Goal: Ask a question

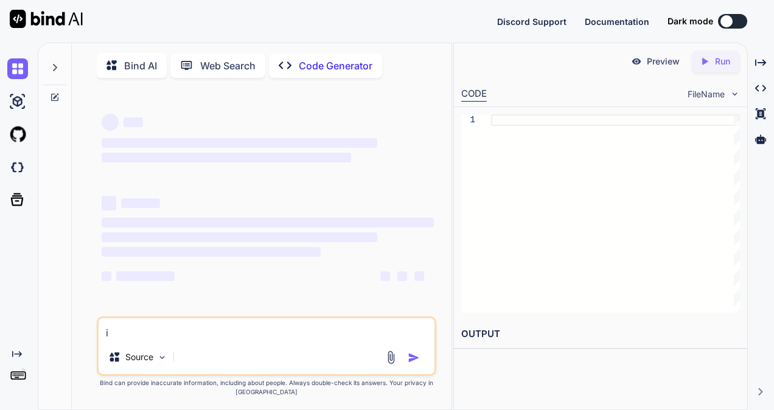
type textarea "is"
type textarea "x"
type textarea "is"
type textarea "x"
type textarea "is e"
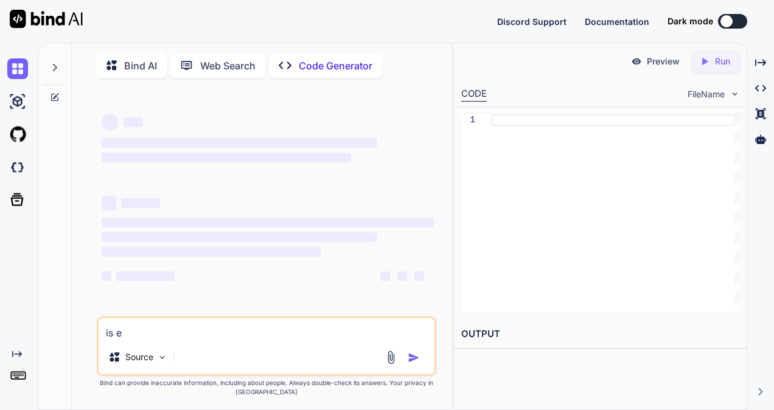
type textarea "x"
type textarea "is ea"
type textarea "x"
type textarea "is ear"
type textarea "x"
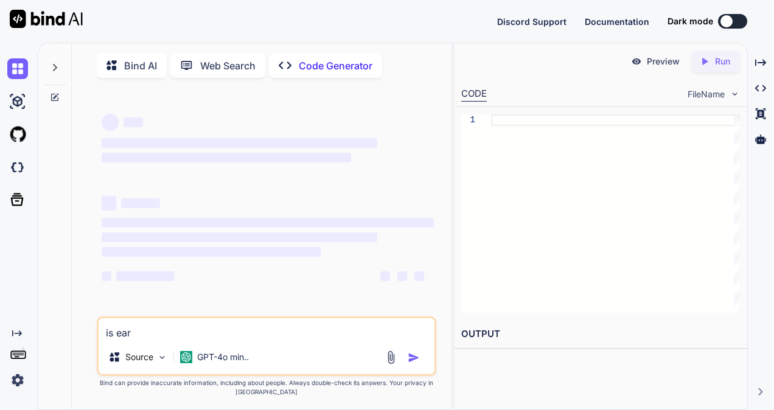
type textarea "is [PERSON_NAME]"
type textarea "x"
type textarea "is early"
type textarea "x"
type textarea "is early"
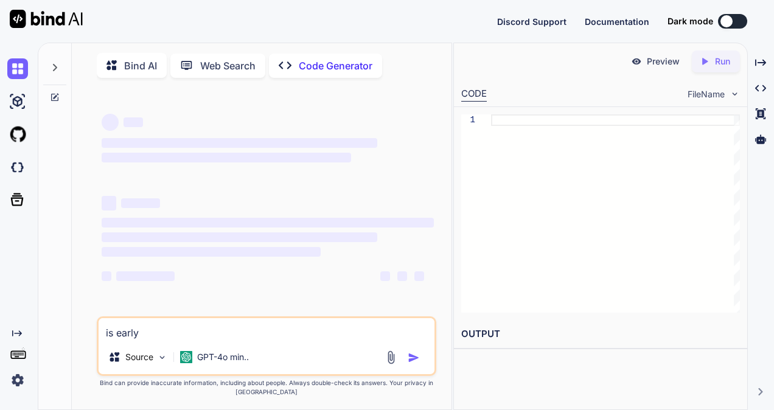
type textarea "x"
type textarea "is early i"
type textarea "x"
type textarea "is early is"
type textarea "x"
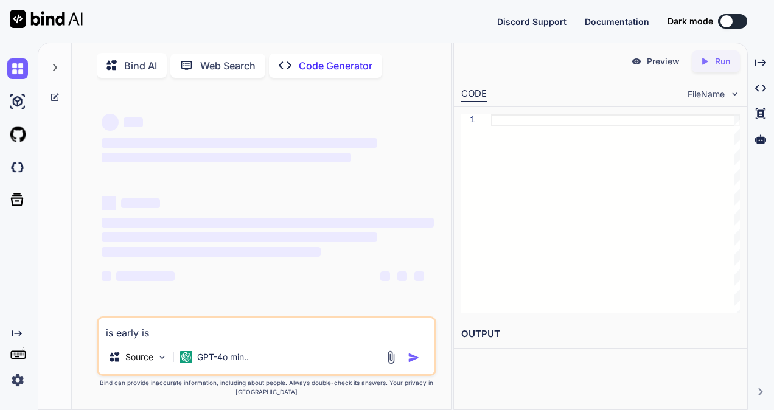
type textarea "is early is"
type textarea "x"
type textarea "is early is p"
type textarea "x"
type textarea "is early is po"
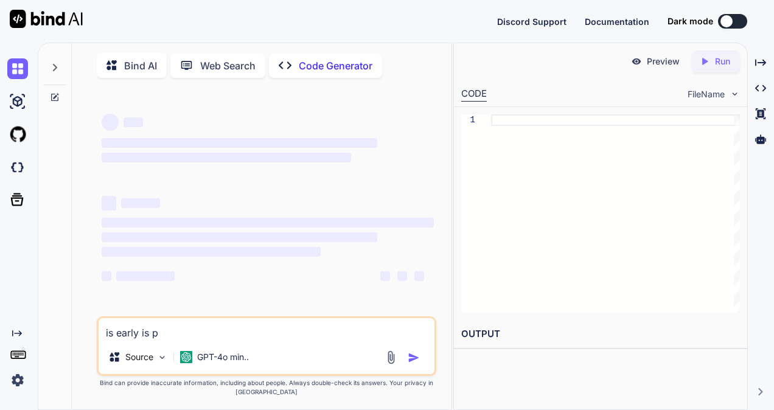
type textarea "x"
type textarea "is early is pos"
type textarea "x"
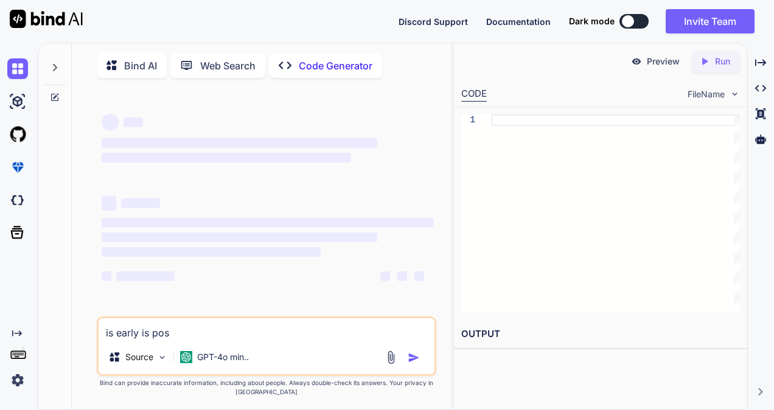
type textarea "is early is poss"
type textarea "x"
type textarea "is early is possi"
type textarea "x"
type textarea "is early is possib"
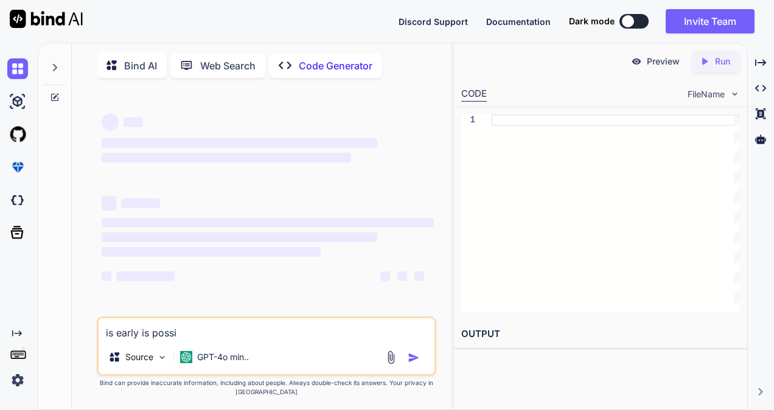
type textarea "x"
type textarea "is early is possib;"
type textarea "x"
type textarea "is early is possib"
type textarea "x"
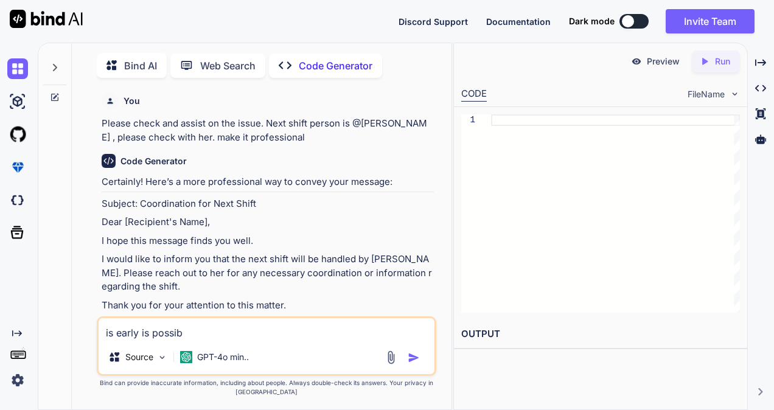
type textarea "is early is possibl"
type textarea "x"
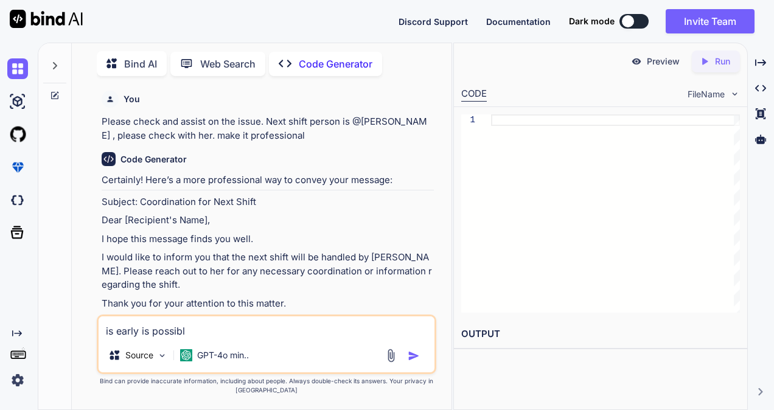
type textarea "is early is possible"
type textarea "x"
type textarea "is early is possible"
type textarea "x"
type textarea "is early is possible ,"
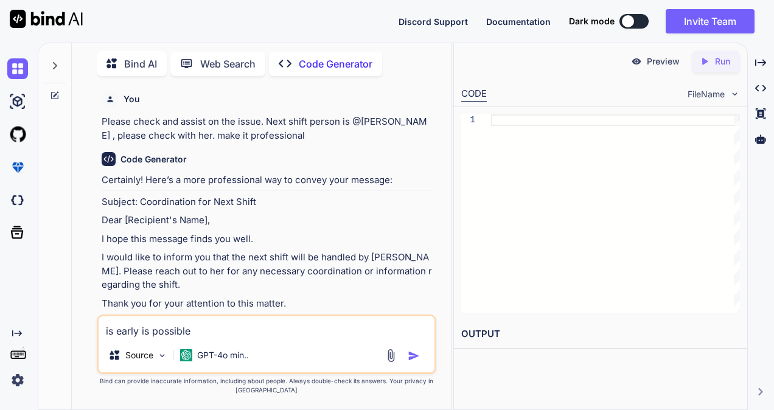
type textarea "x"
type textarea "is early is possible ,"
type textarea "x"
type textarea "is early is possible , i"
type textarea "x"
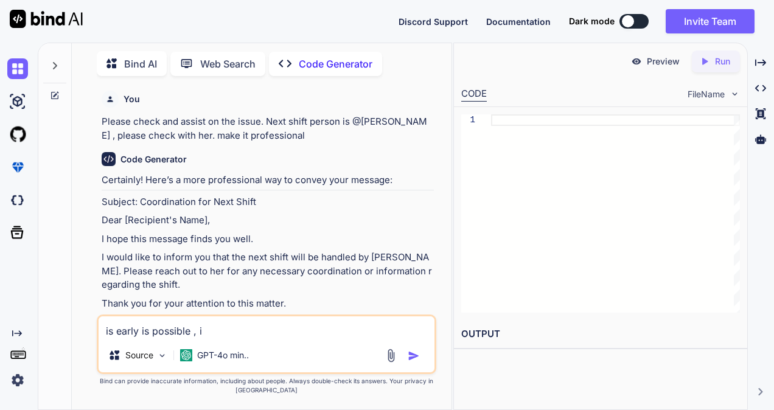
type textarea "is early is possible , i"
type textarea "x"
type textarea "is early is possible , i w"
type textarea "x"
type textarea "is early is possible , i wa"
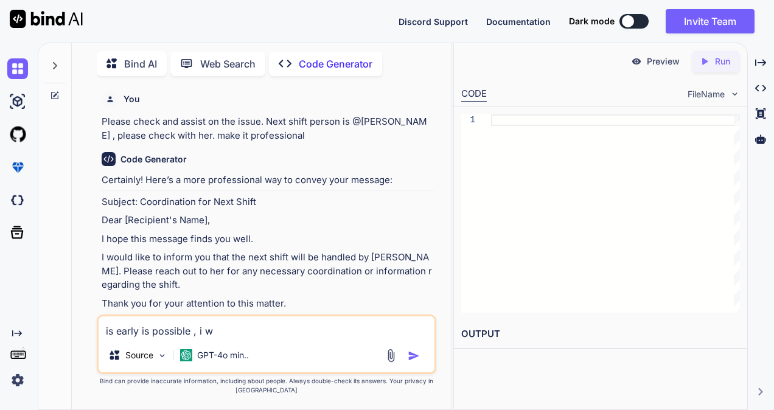
type textarea "x"
type textarea "is early is possible , i wan"
type textarea "x"
type textarea "is early is possible , i want"
type textarea "x"
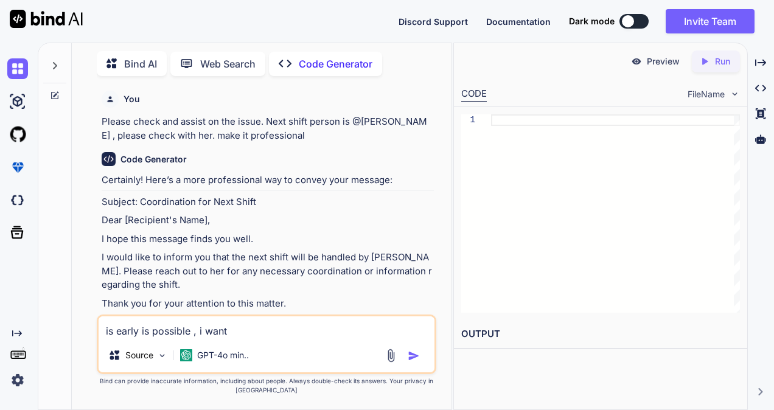
type textarea "is early is possible , i want"
type textarea "x"
type textarea "is early is possible , i want t"
type textarea "x"
type textarea "is early is possible , i want to"
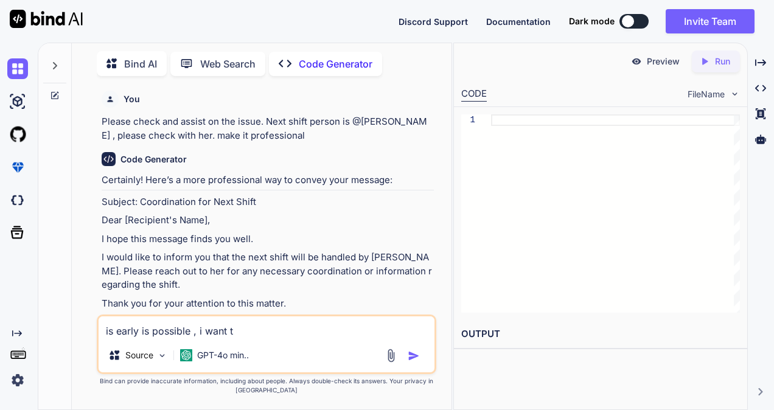
type textarea "x"
type textarea "is early is possible , i want to"
type textarea "x"
type textarea "is early is possible , i want to r"
type textarea "x"
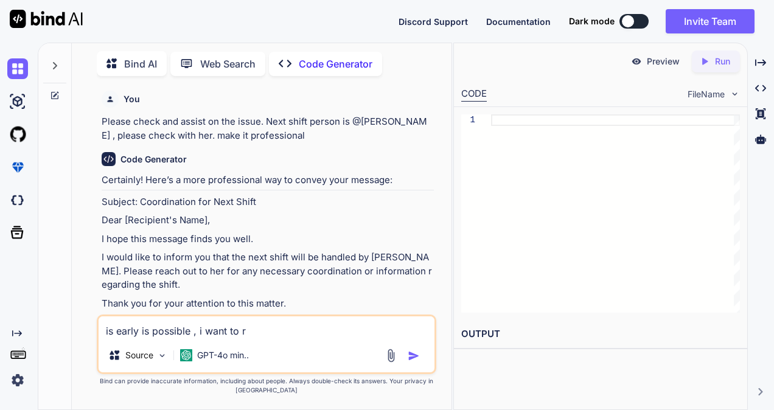
type textarea "is early is possible , i want to re"
type textarea "x"
type textarea "is early is possible , i want to red"
type textarea "x"
type textarea "is early is possible , i want to redu"
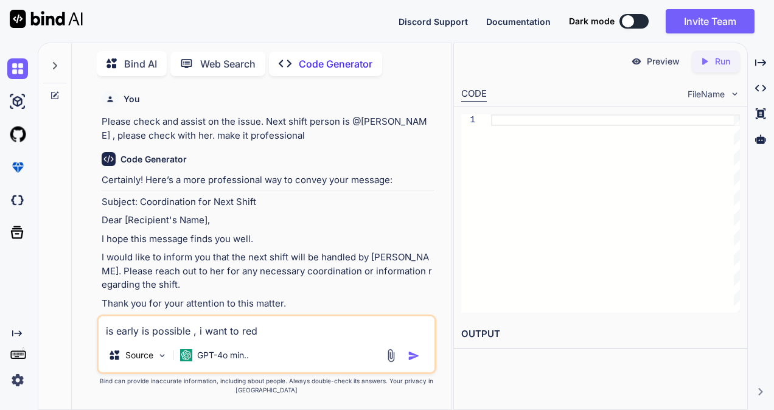
type textarea "x"
type textarea "is early is possible , i want to reduc"
type textarea "x"
type textarea "is early is possible , i want to reduce"
type textarea "x"
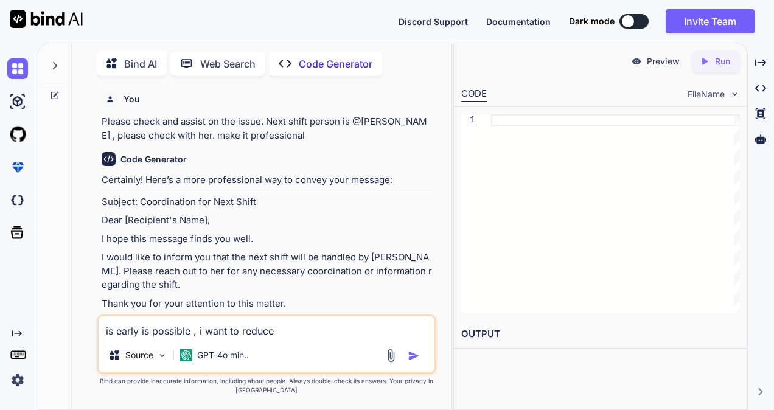
type textarea "is early is possible , i want to reduce"
type textarea "x"
type textarea "is early is possible , i want to reduce m"
type textarea "x"
type textarea "is early is possible , i want to reduce my"
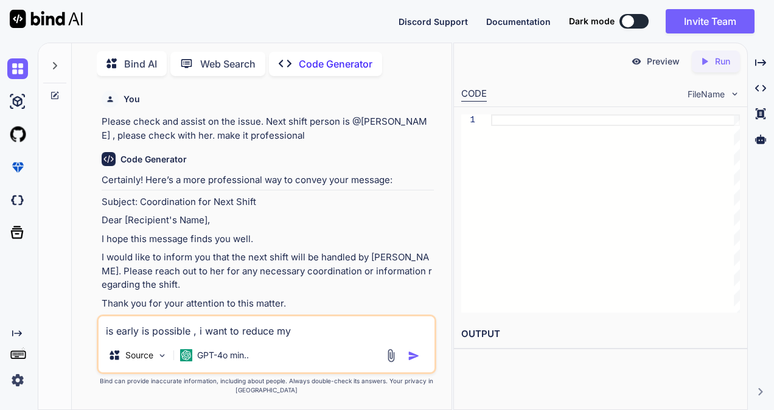
type textarea "x"
type textarea "is early is possible , i want to reduce my"
type textarea "x"
type textarea "is early is possible , i want to reduce my n"
type textarea "x"
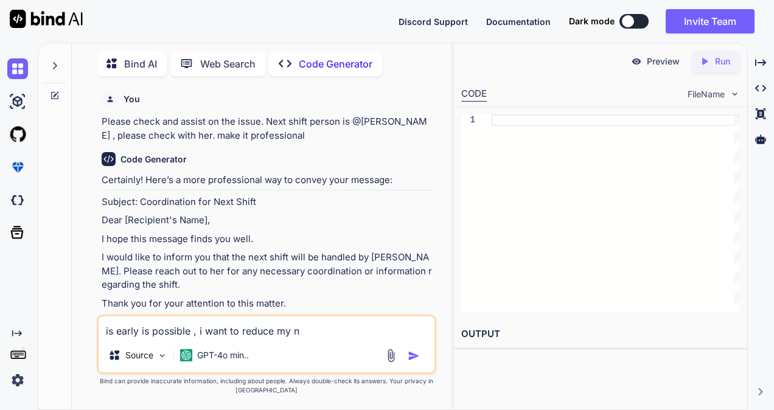
type textarea "is early is possible , i want to reduce my ni"
type textarea "x"
type textarea "is early is possible , i want to reduce my nit"
type textarea "x"
type textarea "is early is possible , i want to reduce my niti"
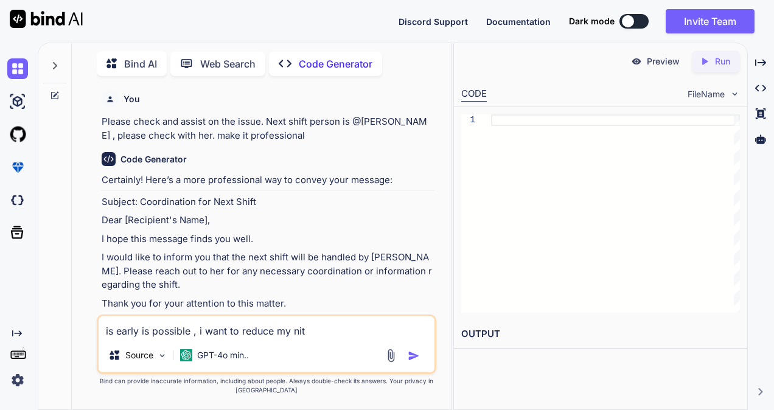
type textarea "x"
type textarea "is early is possible , i want to reduce my nit"
type textarea "x"
type textarea "is early is possible , i want to reduce my ni"
type textarea "x"
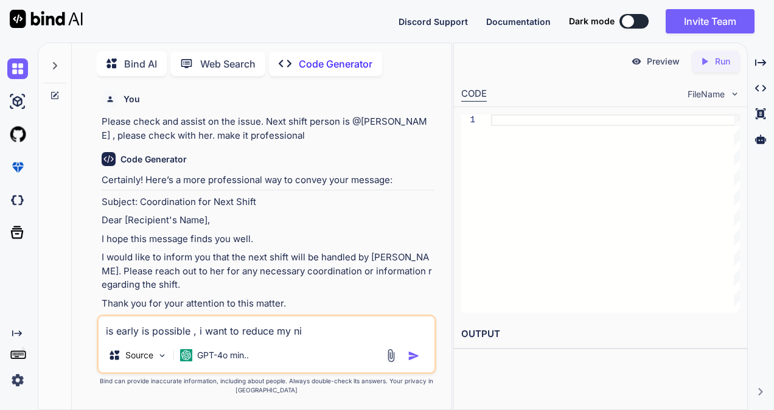
type textarea "is early is possible , i want to reduce my n"
type textarea "x"
type textarea "is early is possible , i want to reduce my no"
type textarea "x"
type textarea "is early is possible , i want to reduce my not"
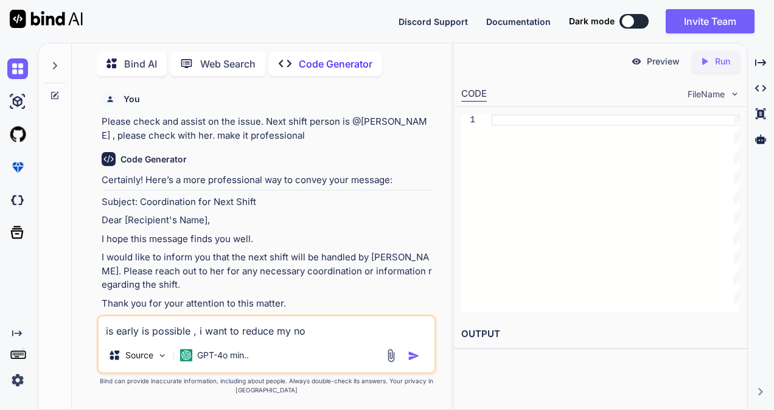
type textarea "x"
type textarea "is early is possible , i want to reduce my noti"
type textarea "x"
type textarea "is early is possible , i want to reduce my notic"
type textarea "x"
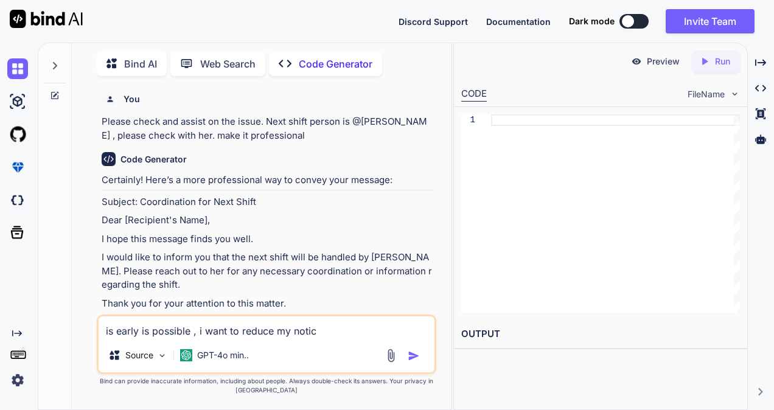
type textarea "is early is possible , i want to reduce my notice"
type textarea "x"
type textarea "is early is possible , i want to reduce my notice"
type textarea "x"
type textarea "is early is possible , i want to reduce my notice o"
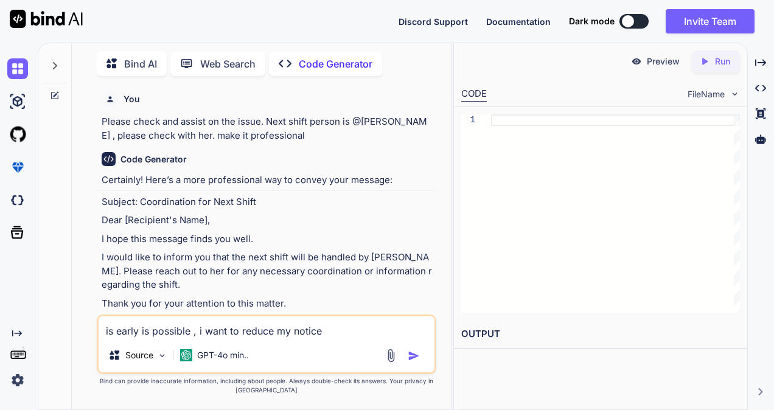
type textarea "x"
type textarea "is early is possible , i want to reduce my notice oe"
type textarea "x"
type textarea "is early is possible , i want to reduce my notice o"
type textarea "x"
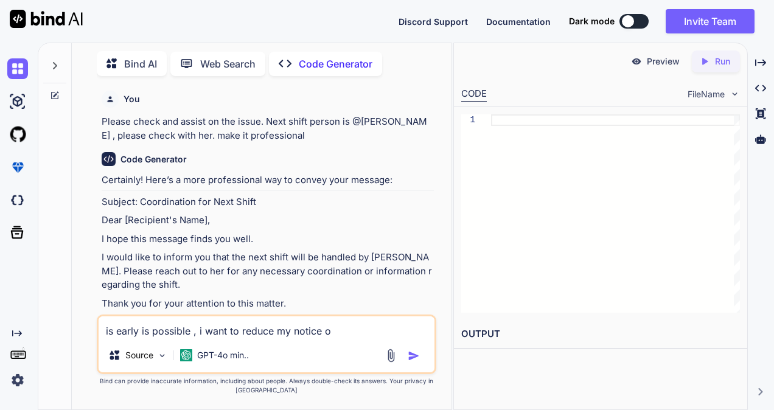
type textarea "is early is possible , i want to reduce my notice"
type textarea "x"
type textarea "is early is possible , i want to reduce my notice p"
type textarea "x"
type textarea "is early is possible , i want to reduce my notice pe"
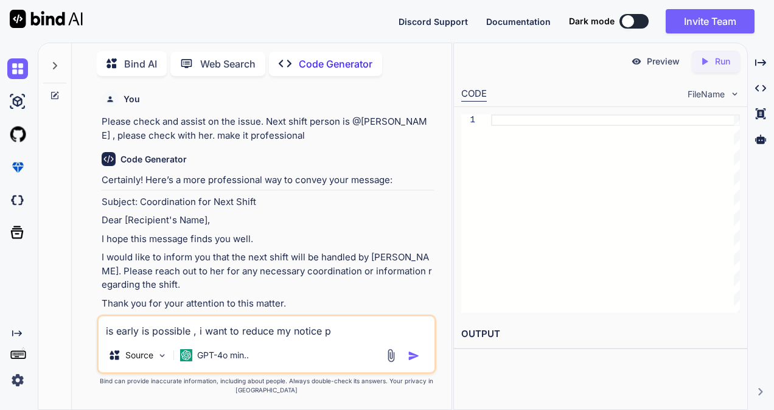
type textarea "x"
type textarea "is early is possible , i want to reduce my notice per"
type textarea "x"
type textarea "is early is possible , i want to reduce my notice peri"
type textarea "x"
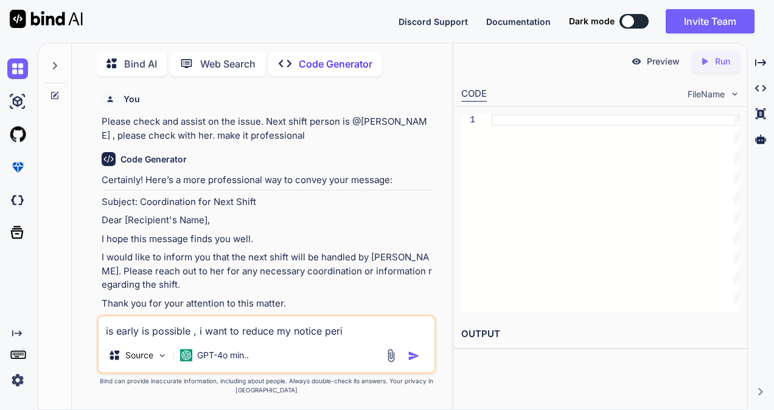
type textarea "is early is possible , i want to reduce my notice perio"
type textarea "x"
type textarea "is early is possible , i want to reduce my notice period"
type textarea "x"
type textarea "is early is possible , i want to reduce my notice period"
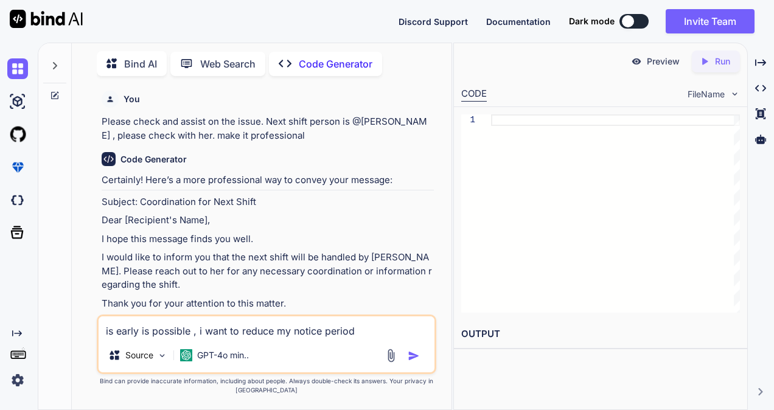
type textarea "x"
type textarea "is early is possible , i want to reduce my notice period s"
type textarea "x"
type textarea "is early is possible , i want to reduce my notice period si"
type textarea "x"
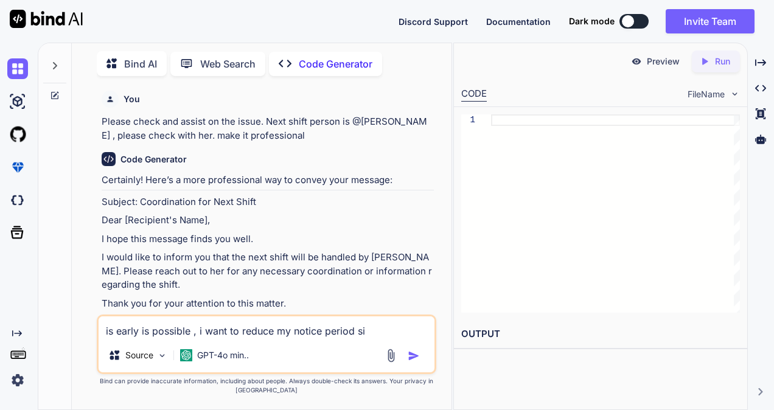
type textarea "is early is possible , i want to reduce my notice period sin"
type textarea "x"
type textarea "is early is possible , i want to reduce my notice period sinc"
type textarea "x"
type textarea "is early is possible , i want to reduce my notice period since"
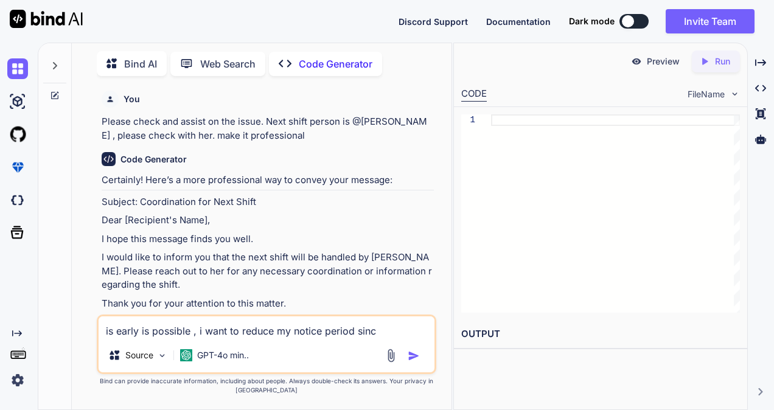
type textarea "x"
type textarea "is early is possible , i want to reduce my notice period since"
type textarea "x"
type textarea "is early is possible , i want to reduce my notice period since t"
type textarea "x"
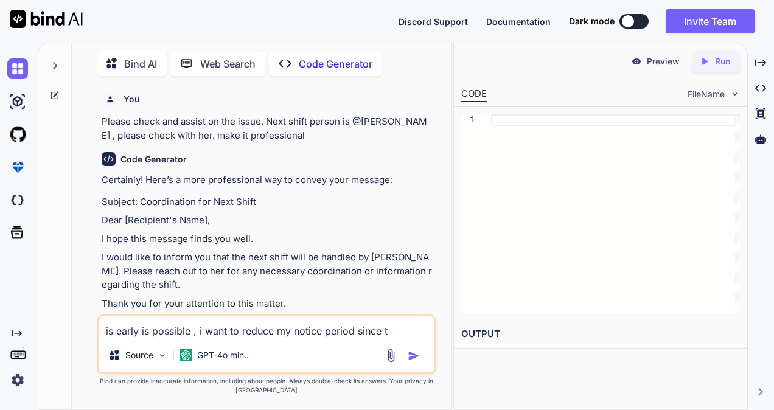
type textarea "is early is possible , i want to reduce my notice period since th"
type textarea "x"
type textarea "is early is possible , i want to reduce my notice period since the"
type textarea "x"
type textarea "is early is possible , i want to reduce my notice period since ther"
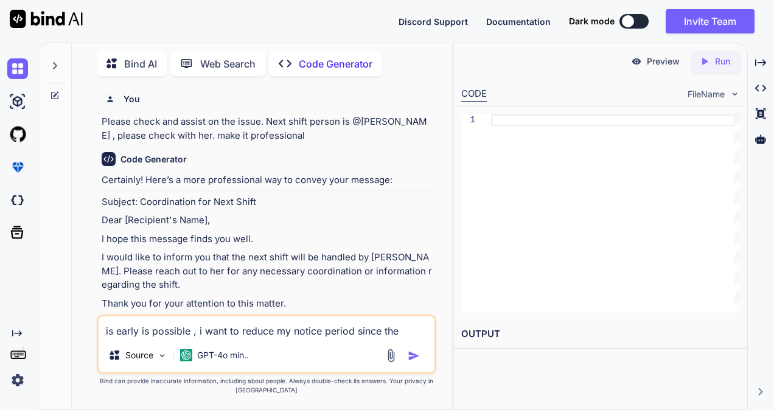
type textarea "x"
type textarea "is early is possible , i want to reduce my notice period since there"
type textarea "x"
type textarea "is early is possible , i want to reduce my notice period since there"
type textarea "x"
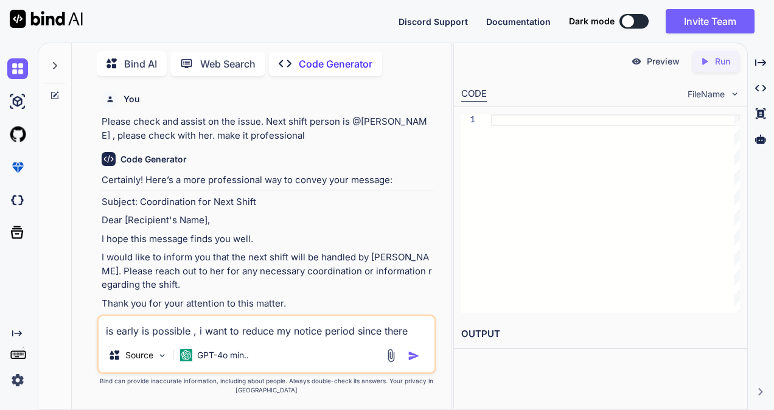
type textarea "is early is possible , i want to reduce my notice period since there i"
type textarea "x"
type textarea "is early is possible , i want to reduce my notice period since there i"
type textarea "x"
type textarea "is early is possible , i want to reduce my notice period since there i n"
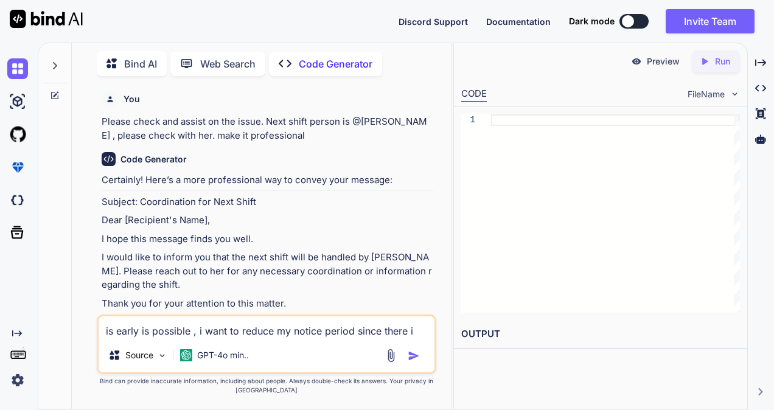
type textarea "x"
type textarea "is early is possible , i want to reduce my notice period since there i"
type textarea "x"
type textarea "is early is possible , i want to reduce my notice period since there i"
type textarea "x"
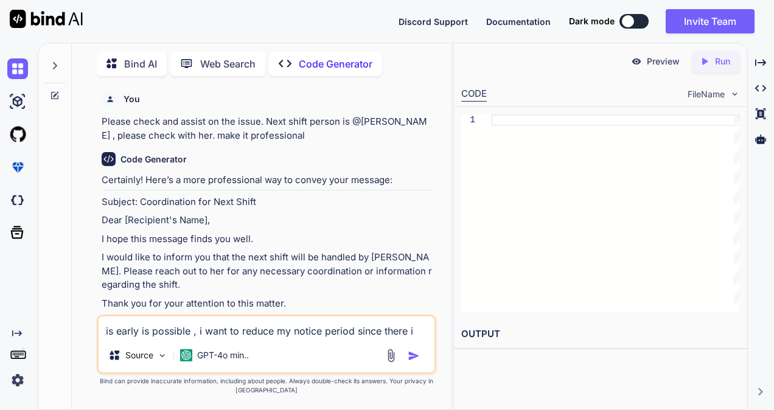
type textarea "is early is possible , i want to reduce my notice period since there is"
type textarea "x"
type textarea "is early is possible , i want to reduce my notice period since there is"
type textarea "x"
type textarea "is early is possible , i want to reduce my notice period since there is n"
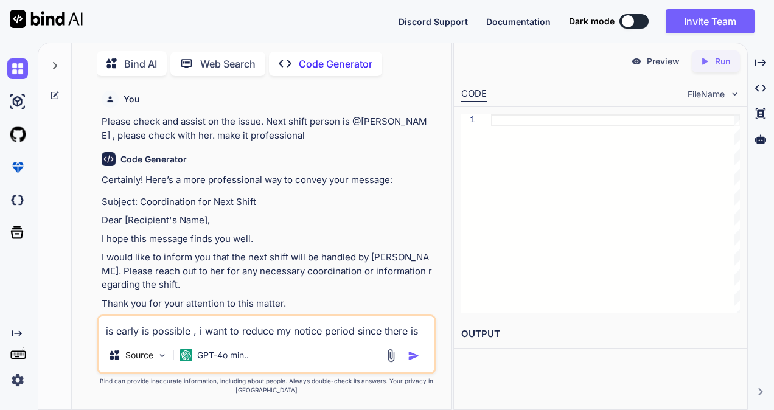
type textarea "x"
type textarea "is early is possible , i want to reduce my notice period since there is no"
type textarea "x"
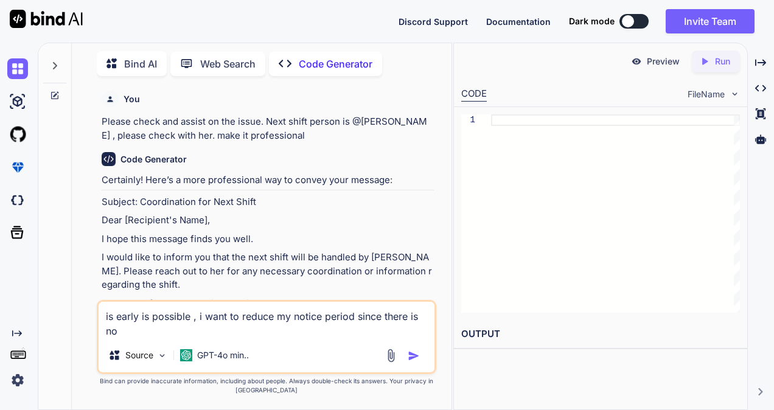
type textarea "is early is possible , i want to reduce my notice period since there is no"
type textarea "x"
type textarea "is early is possible , i want to reduce my notice period since there is no b"
type textarea "x"
type textarea "is early is possible , i want to reduce my notice period since there is no bi"
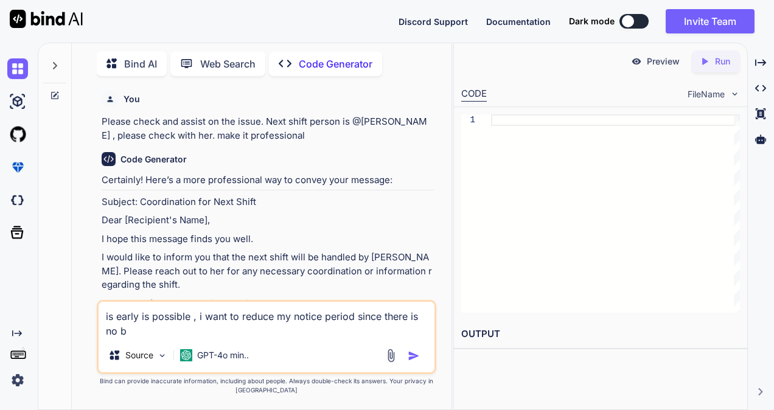
type textarea "x"
type textarea "is early is possible , i want to reduce my notice period since there is no big"
type textarea "x"
type textarea "is early is possible , i want to reduce my notice period since there is no big"
type textarea "x"
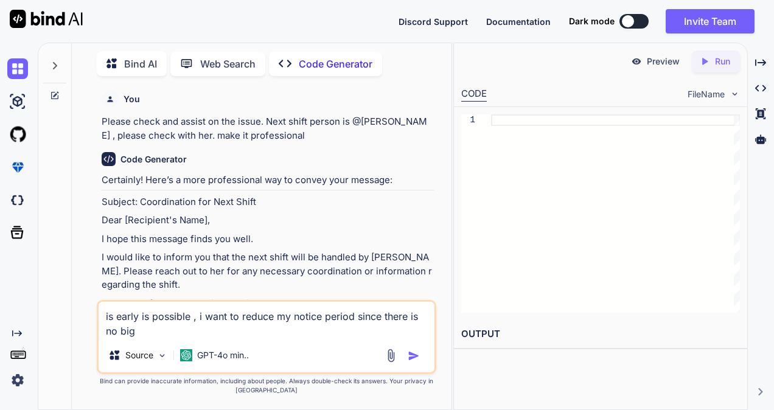
type textarea "is early is possible , i want to reduce my notice period since there is no big d"
type textarea "x"
type textarea "is early is possible , i want to reduce my notice period since there is no big …"
type textarea "x"
type textarea "is early is possible , i want to reduce my notice period since there is no big …"
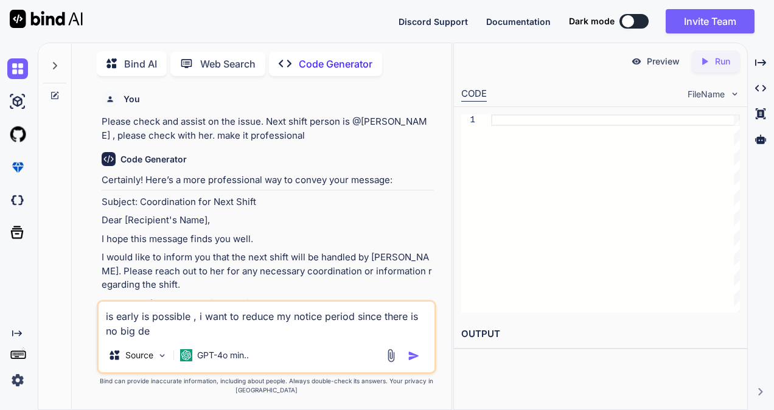
type textarea "x"
type textarea "is early is possible , i want to reduce my notice period since there is no big …"
type textarea "x"
type textarea "is early is possible , i want to reduce my notice period since there is no big …"
type textarea "x"
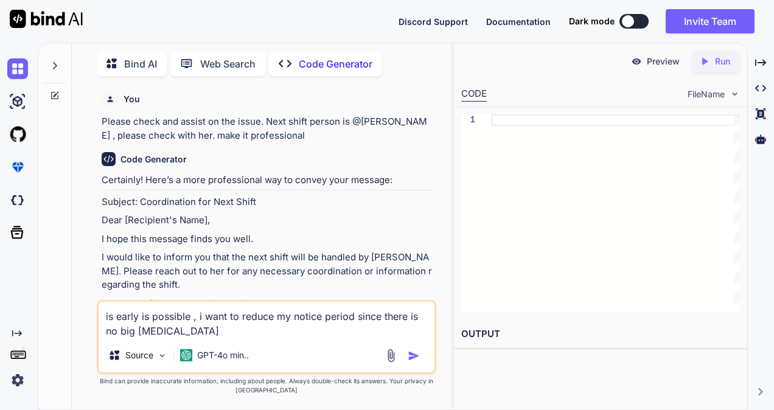
type textarea "is early is possible , i want to reduce my notice period since there is no big …"
type textarea "x"
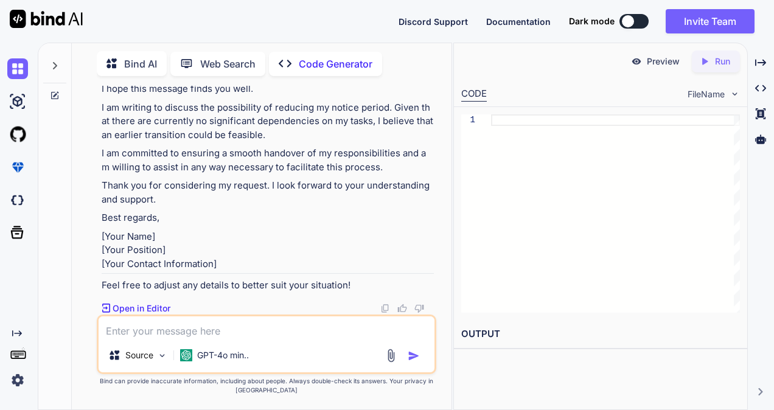
scroll to position [529, 0]
click at [139, 331] on textarea at bounding box center [267, 327] width 336 height 22
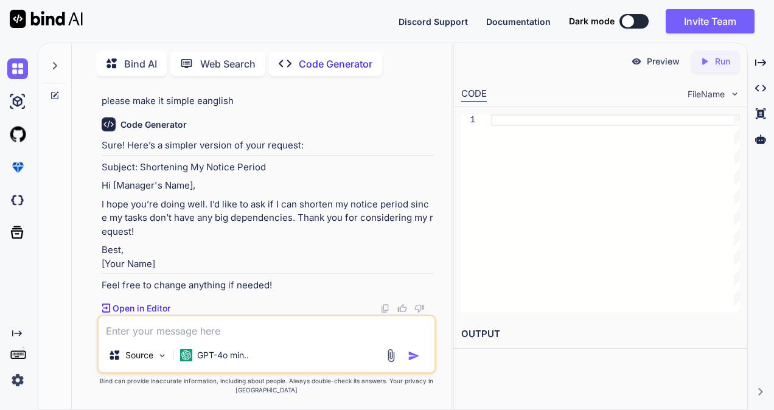
scroll to position [1088, 0]
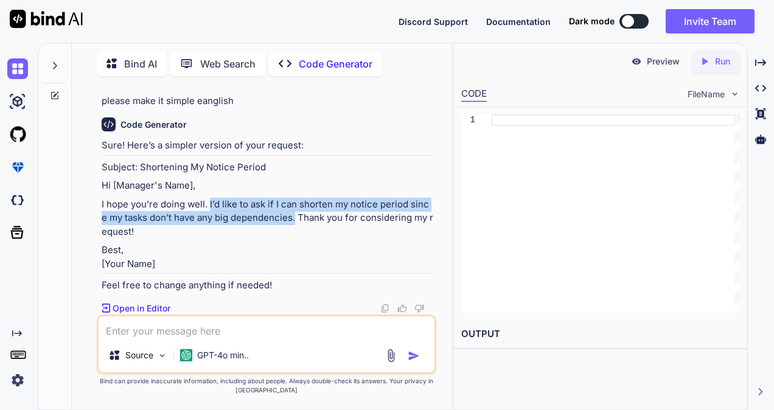
drag, startPoint x: 209, startPoint y: 193, endPoint x: 286, endPoint y: 203, distance: 78.5
click at [286, 203] on p "I hope you’re doing well. I’d like to ask if I can shorten my notice period sin…" at bounding box center [268, 218] width 332 height 41
copy p "I’d like to ask if I can shorten my notice period since my tasks don’t have any…"
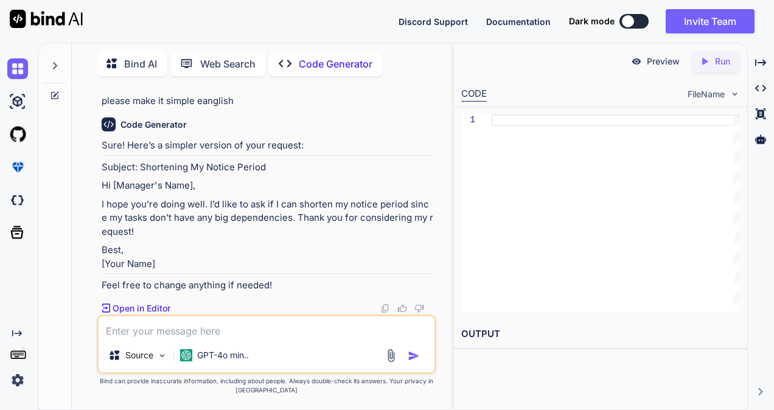
click at [201, 24] on div "Discord Support Documentation Dark mode Invite Team Created with Pixso." at bounding box center [387, 21] width 774 height 43
